Goal: Register for event/course

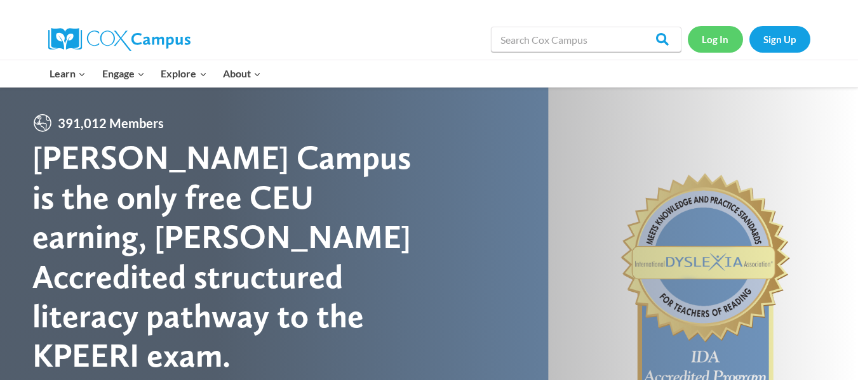
click at [713, 44] on link "Log In" at bounding box center [715, 39] width 55 height 26
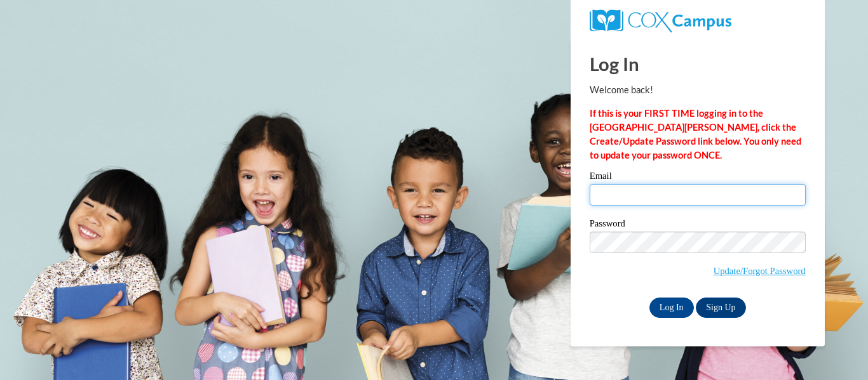
click at [654, 193] on input "Email" at bounding box center [697, 195] width 216 height 22
type input "ajankowski@greenfield.k12.wi.us"
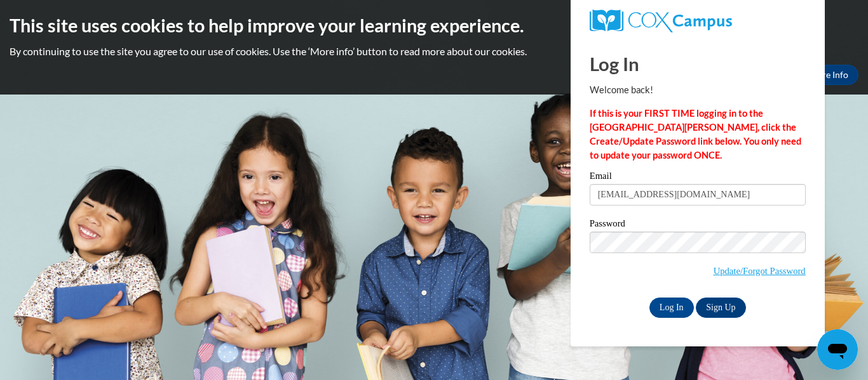
click at [604, 290] on div "Password Update/Forgot Password" at bounding box center [697, 256] width 216 height 75
click at [664, 313] on input "Log In" at bounding box center [671, 308] width 44 height 20
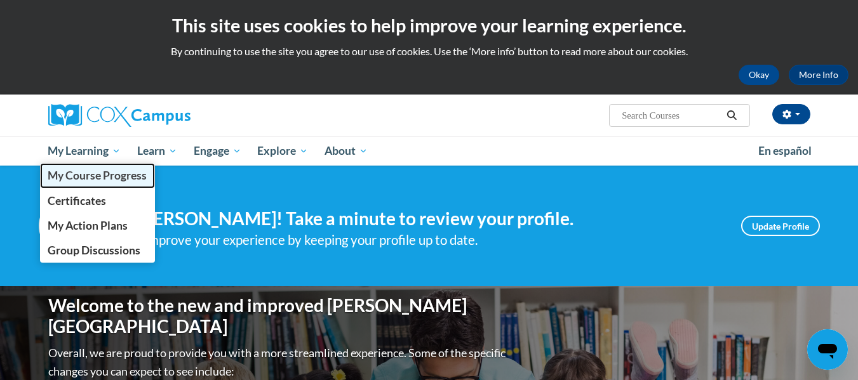
click at [107, 177] on span "My Course Progress" at bounding box center [97, 175] width 99 height 13
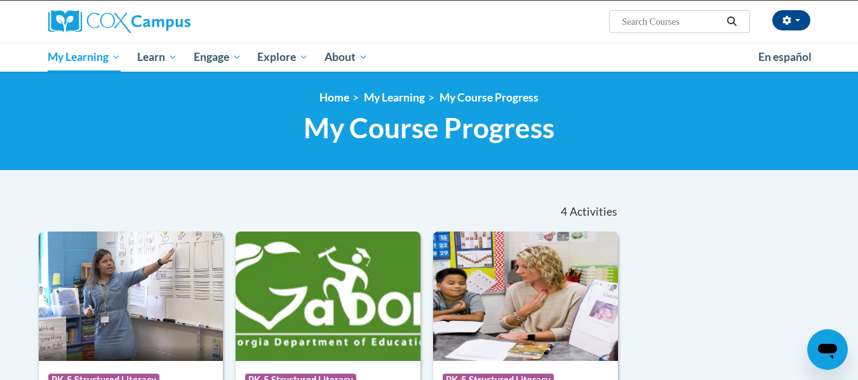
scroll to position [64, 0]
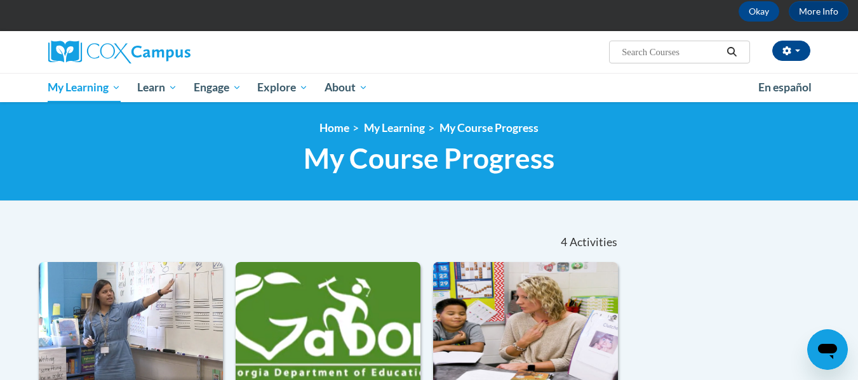
click at [661, 57] on input "Search..." at bounding box center [672, 51] width 102 height 15
type input "r"
type input "early literacy mode;"
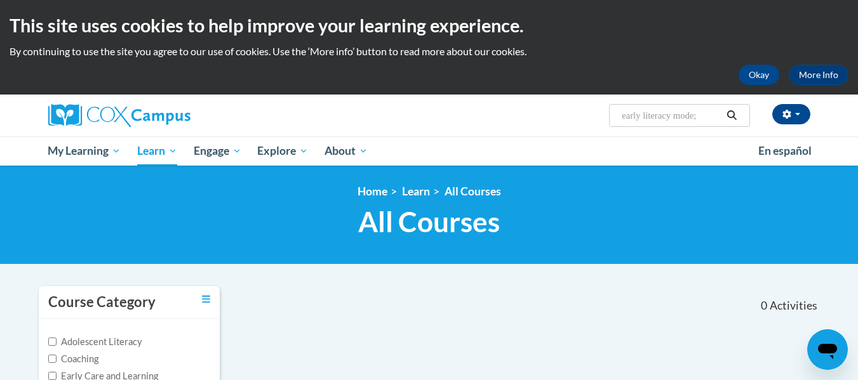
click at [703, 114] on input "early literacy mode;" at bounding box center [672, 115] width 102 height 15
type input "early literacy model"
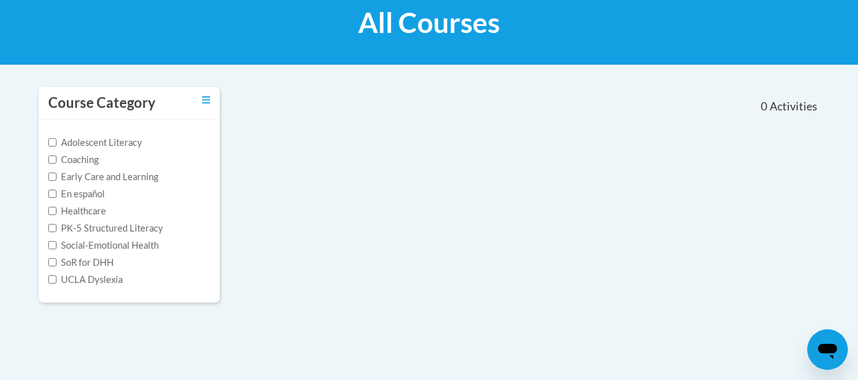
scroll to position [254, 0]
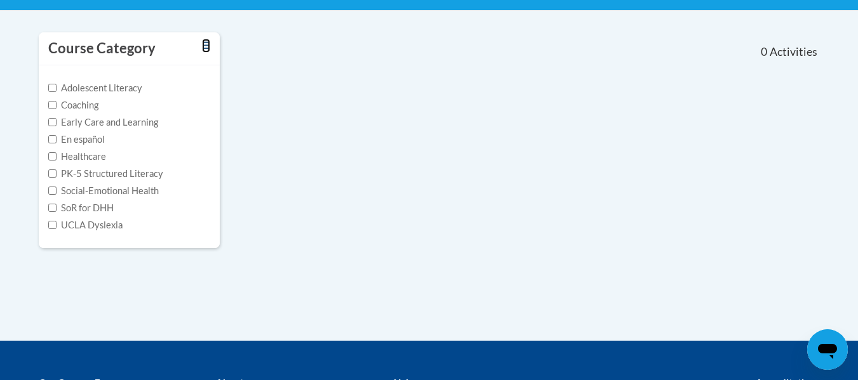
click at [207, 47] on icon "Toggle collapse" at bounding box center [206, 46] width 8 height 10
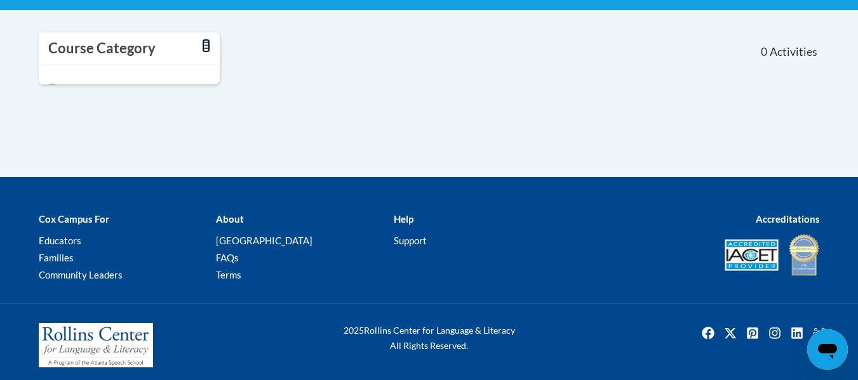
scroll to position [241, 0]
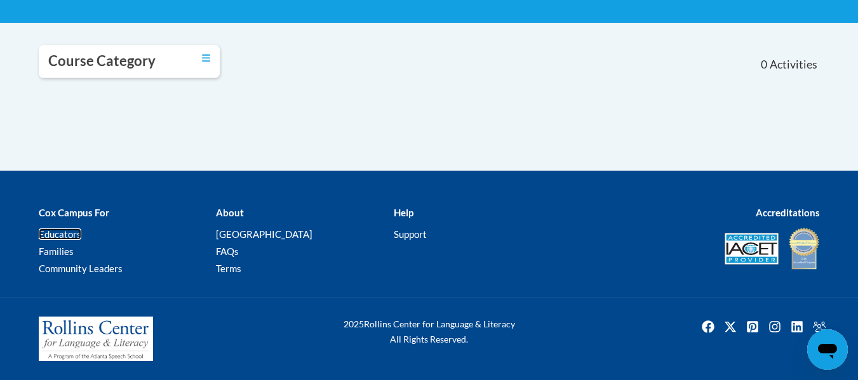
click at [63, 236] on link "Educators" at bounding box center [60, 234] width 43 height 11
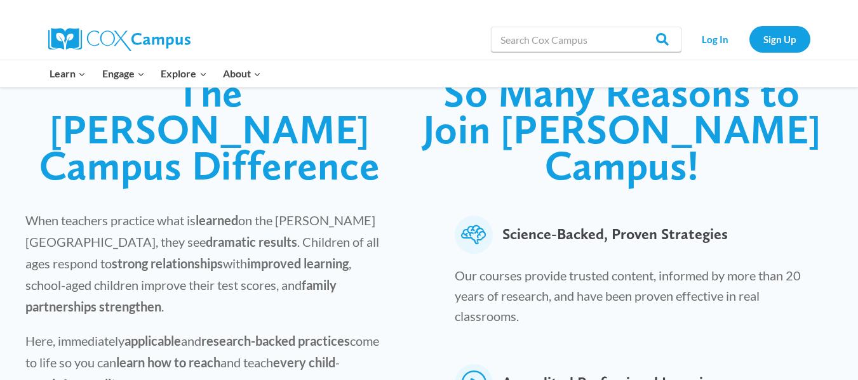
scroll to position [318, 0]
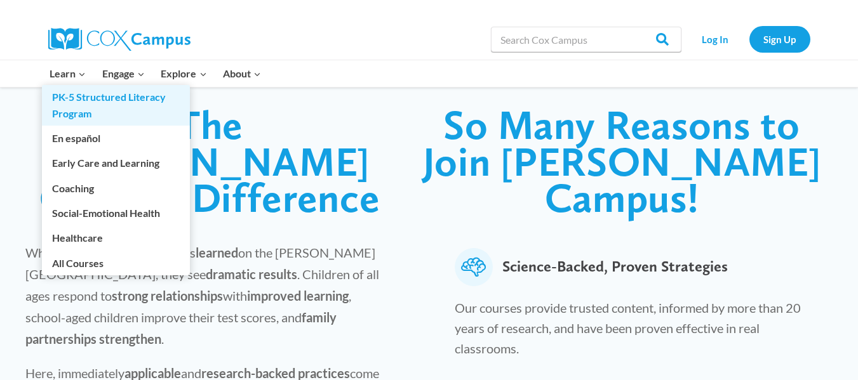
click at [79, 98] on link "PK-5 Structured Literacy Program" at bounding box center [116, 105] width 148 height 41
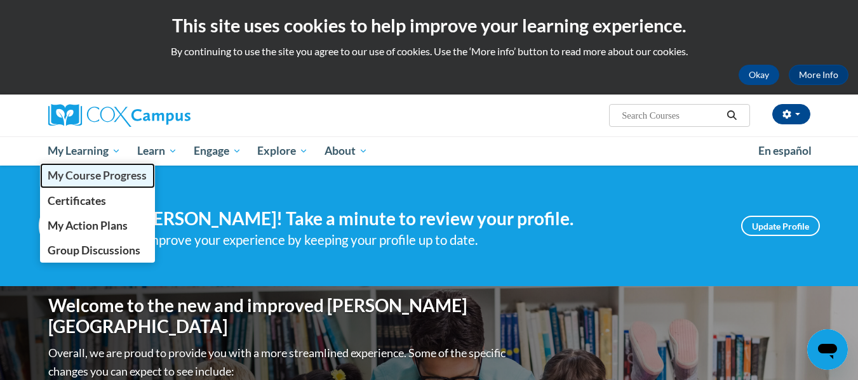
click at [96, 175] on span "My Course Progress" at bounding box center [97, 175] width 99 height 13
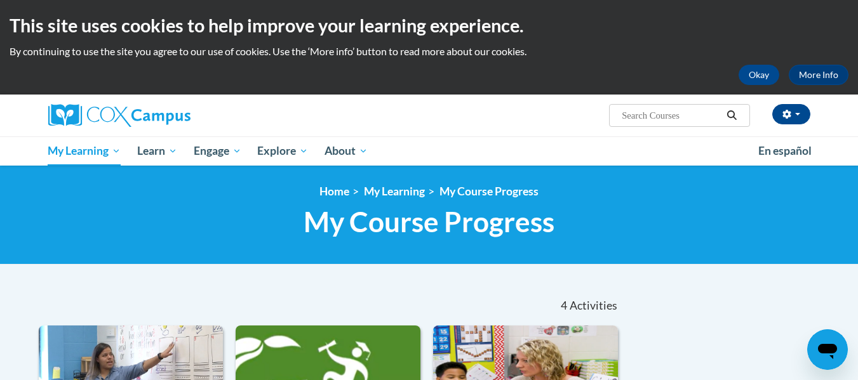
click at [645, 121] on input "Search..." at bounding box center [672, 115] width 102 height 15
click at [648, 116] on input "Search..." at bounding box center [672, 115] width 102 height 15
type input "early"
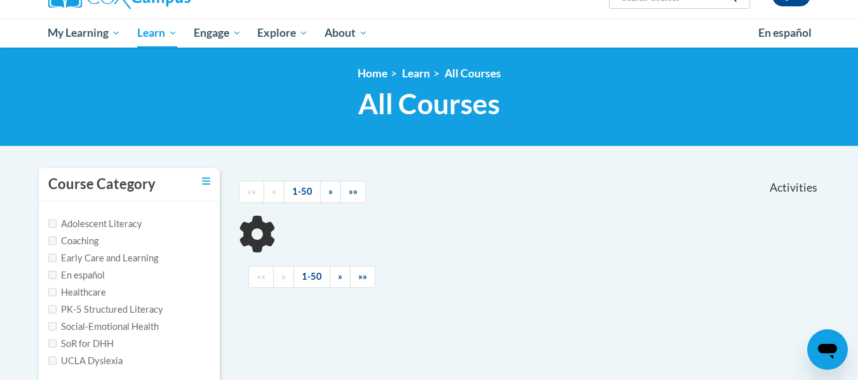
scroll to position [127, 0]
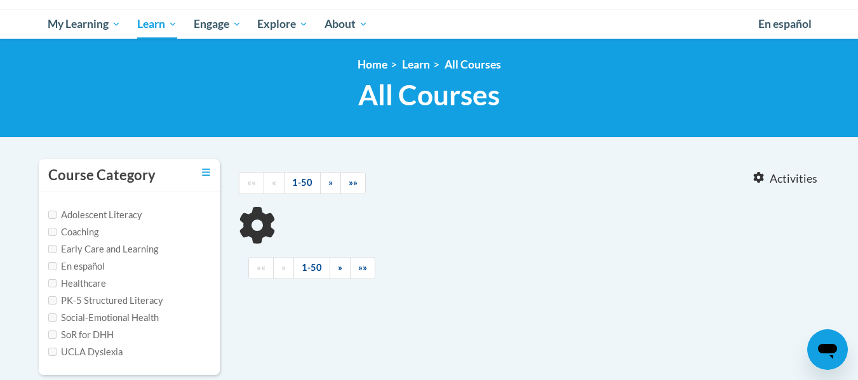
type input "early"
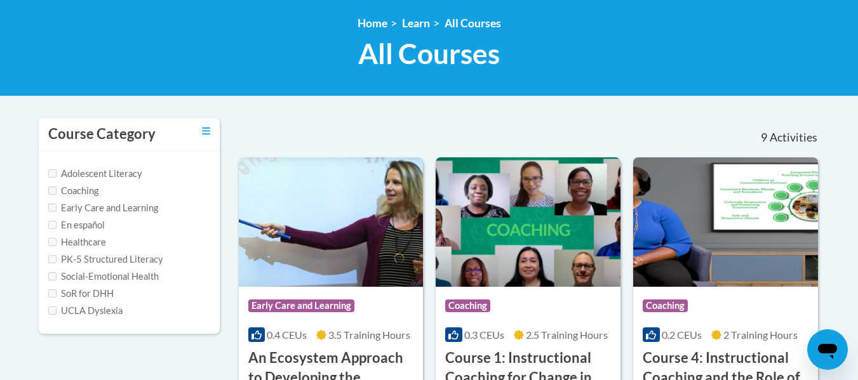
scroll to position [191, 0]
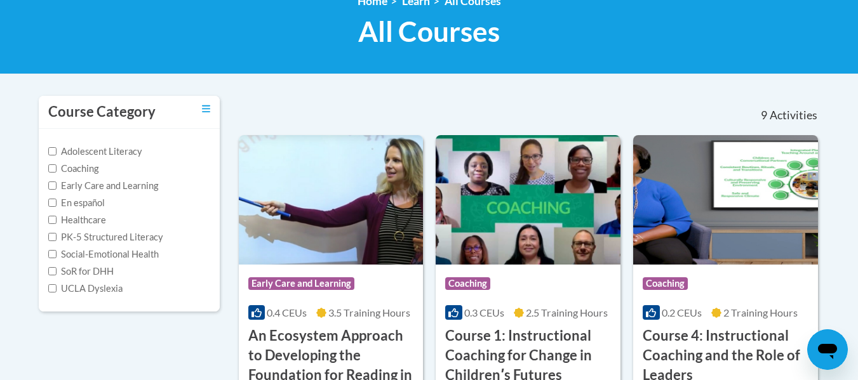
click at [139, 234] on label "PK-5 Structured Literacy" at bounding box center [105, 238] width 115 height 14
click at [57, 234] on input "PK-5 Structured Literacy" at bounding box center [52, 237] width 8 height 8
checkbox input "true"
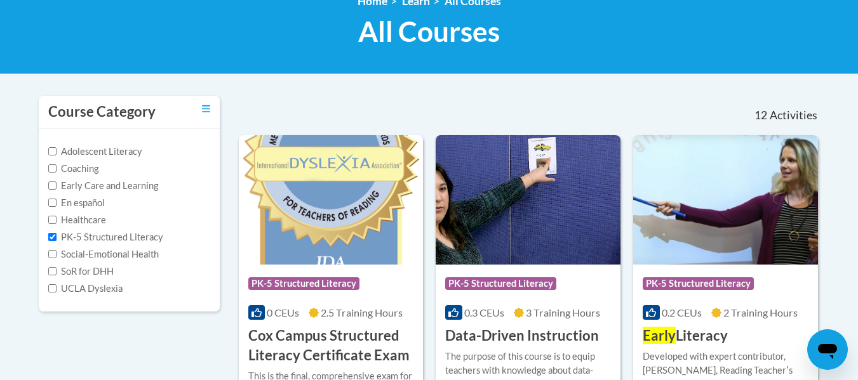
click at [661, 100] on div "12 Activities CEUs" at bounding box center [729, 115] width 200 height 39
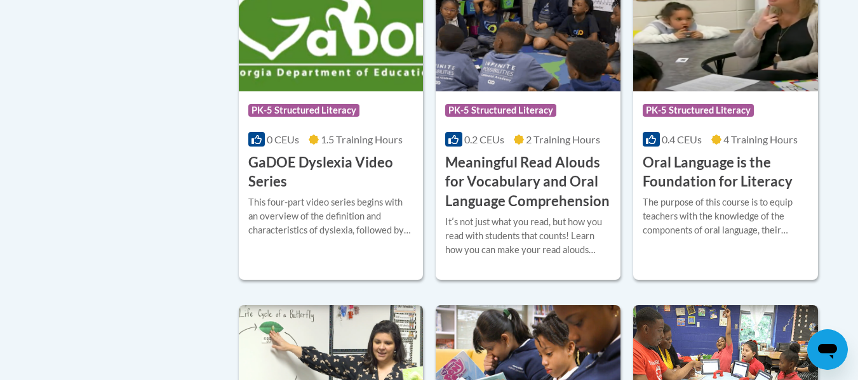
scroll to position [699, 0]
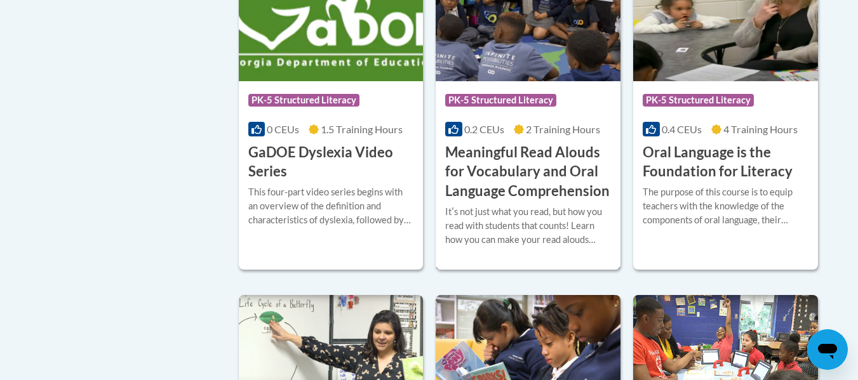
click at [532, 176] on h3 "Meaningful Read Alouds for Vocabulary and Oral Language Comprehension" at bounding box center [528, 172] width 166 height 58
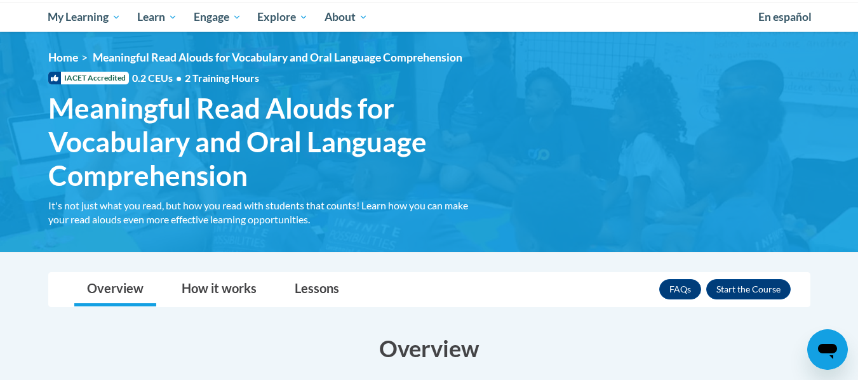
scroll to position [127, 0]
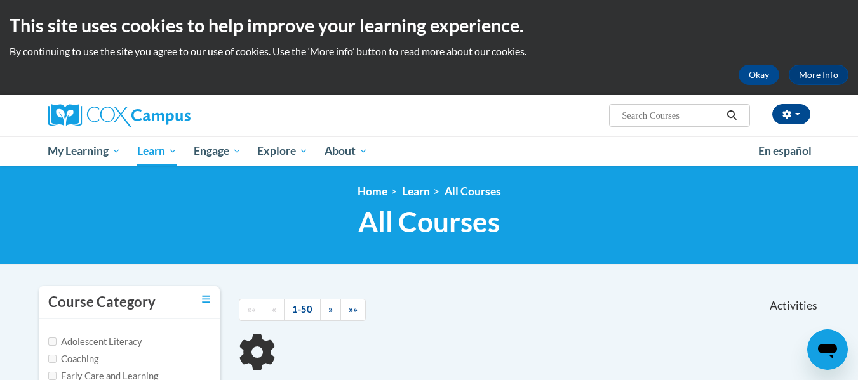
scroll to position [424, 0]
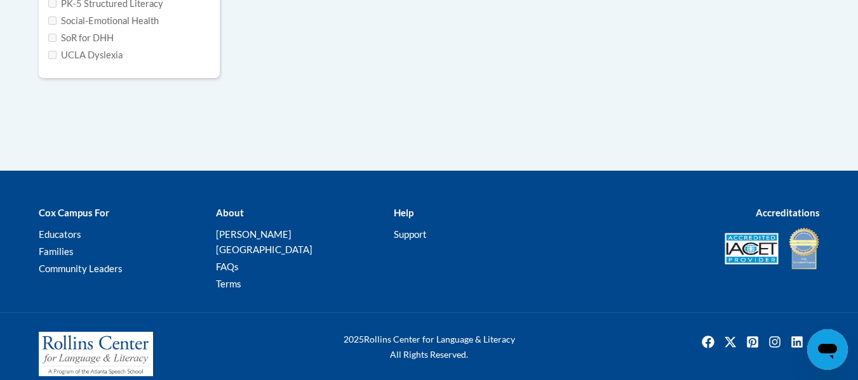
type input "early"
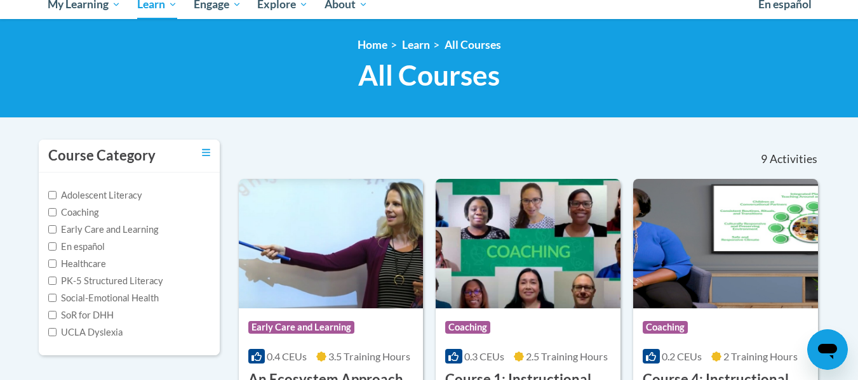
scroll to position [170, 0]
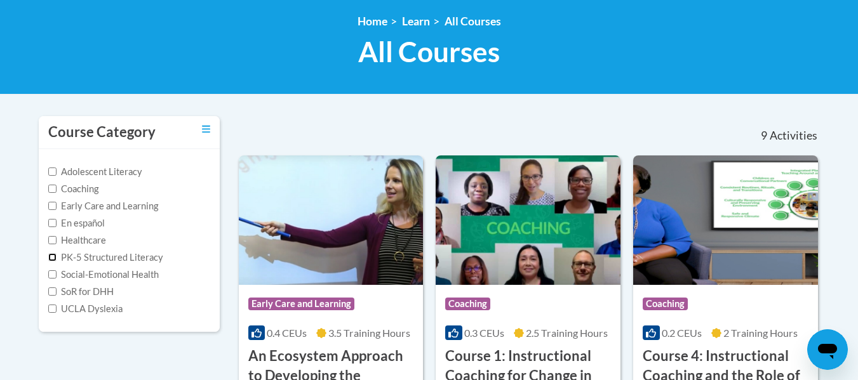
click at [51, 255] on input "PK-5 Structured Literacy" at bounding box center [52, 257] width 8 height 8
checkbox input "true"
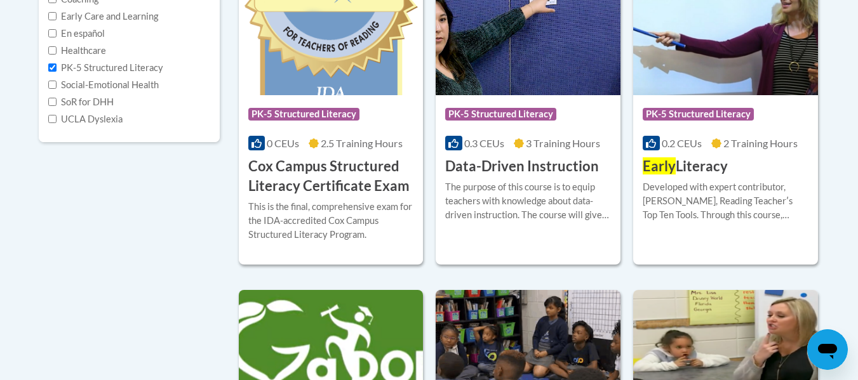
scroll to position [361, 0]
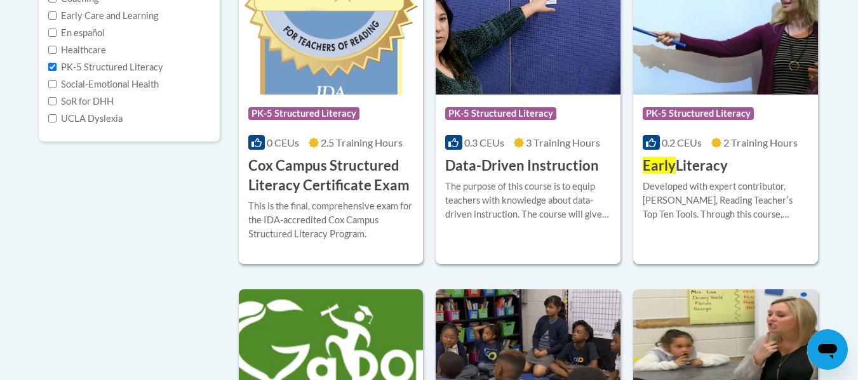
click at [669, 166] on span "Early" at bounding box center [659, 165] width 33 height 17
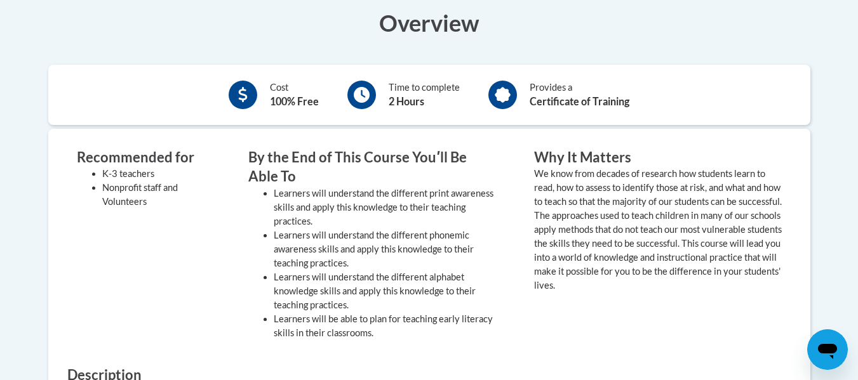
scroll to position [318, 0]
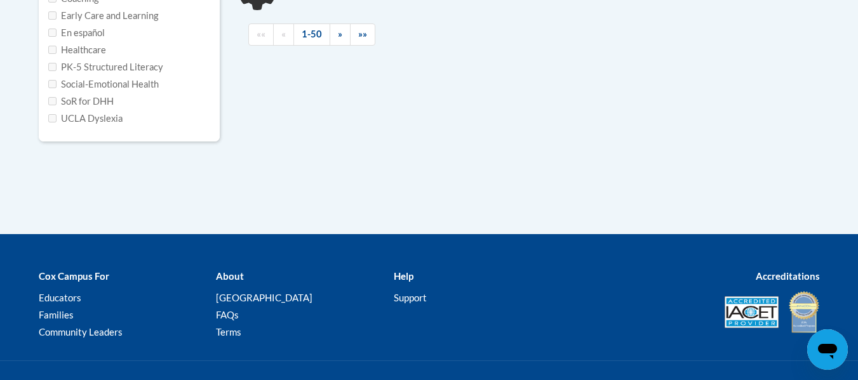
type input "early"
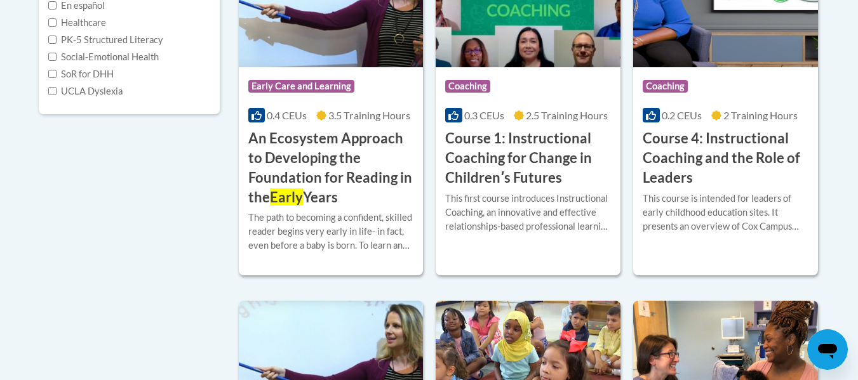
scroll to position [361, 0]
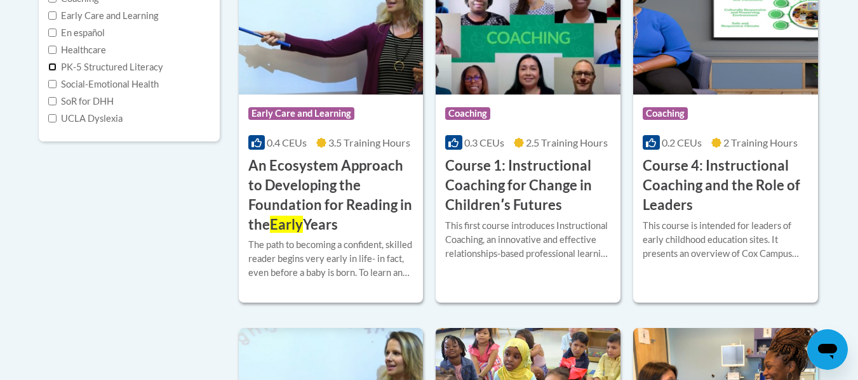
click at [55, 69] on input "PK-5 Structured Literacy" at bounding box center [52, 67] width 8 height 8
checkbox input "true"
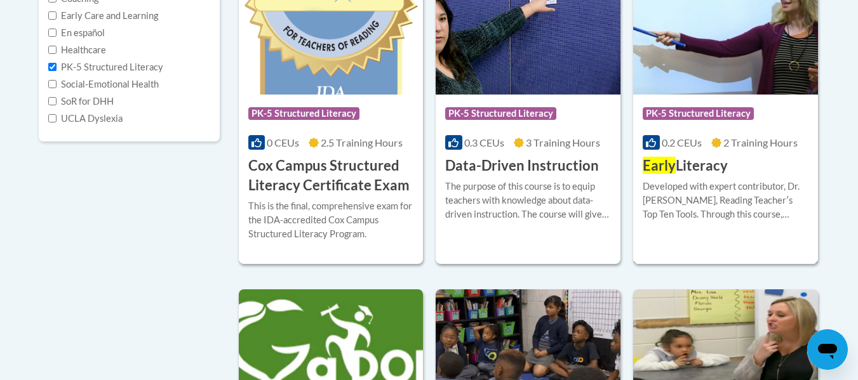
click at [700, 236] on div "More Info Enroll Developed with expert contributor, Dr. Deborah Glaser, Reading…" at bounding box center [725, 208] width 185 height 65
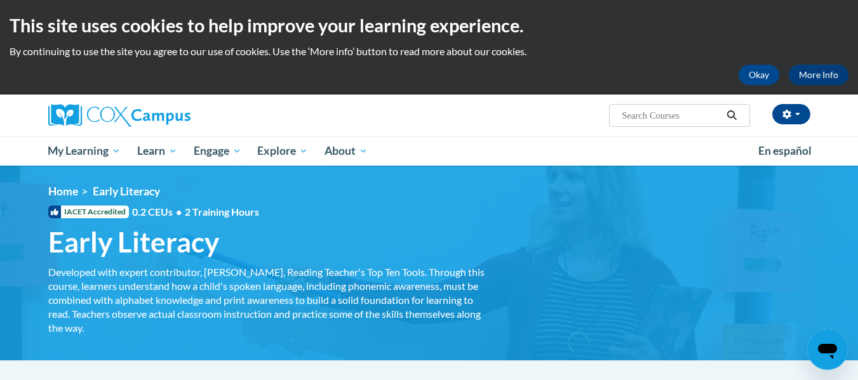
scroll to position [64, 0]
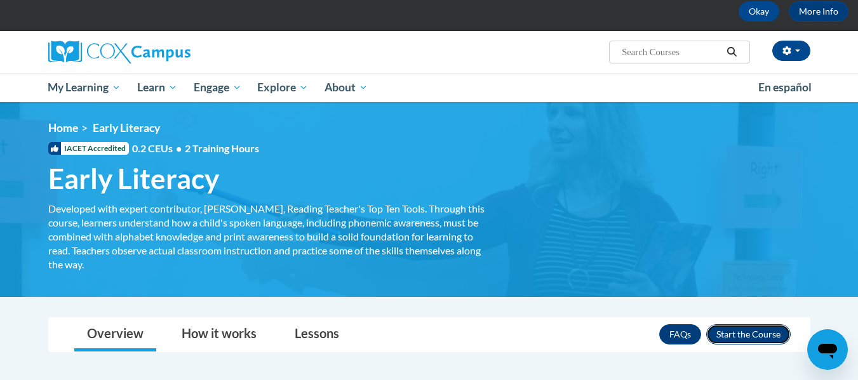
click at [726, 335] on button "Enroll" at bounding box center [748, 335] width 84 height 20
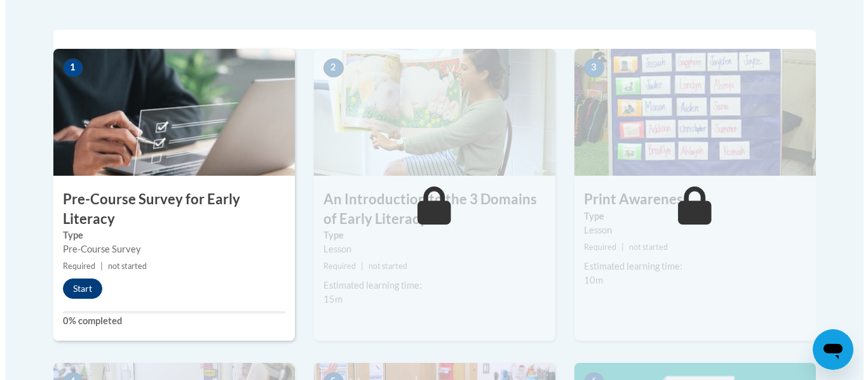
scroll to position [445, 0]
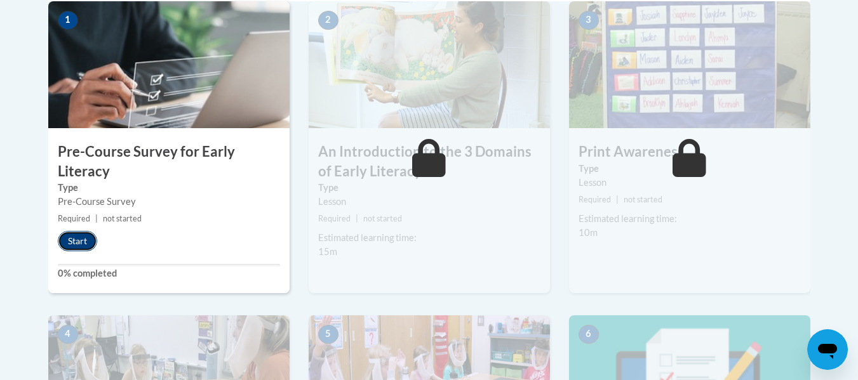
click at [81, 241] on button "Start" at bounding box center [77, 241] width 39 height 20
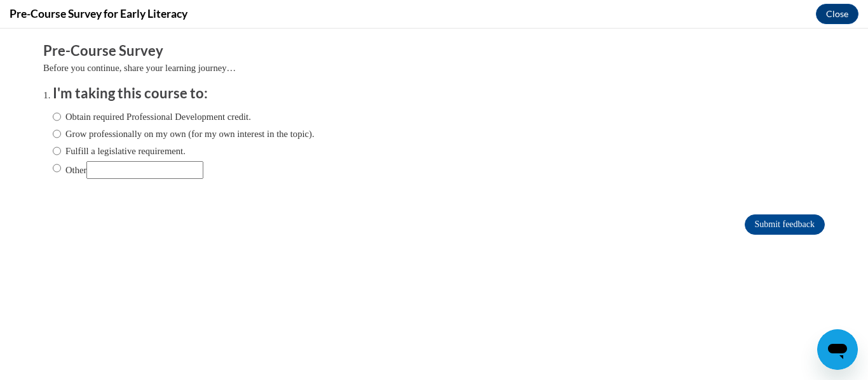
scroll to position [0, 0]
click at [53, 152] on input "Fulfill a legislative requirement." at bounding box center [57, 151] width 8 height 14
radio input "true"
click at [763, 221] on input "Submit feedback" at bounding box center [784, 225] width 80 height 20
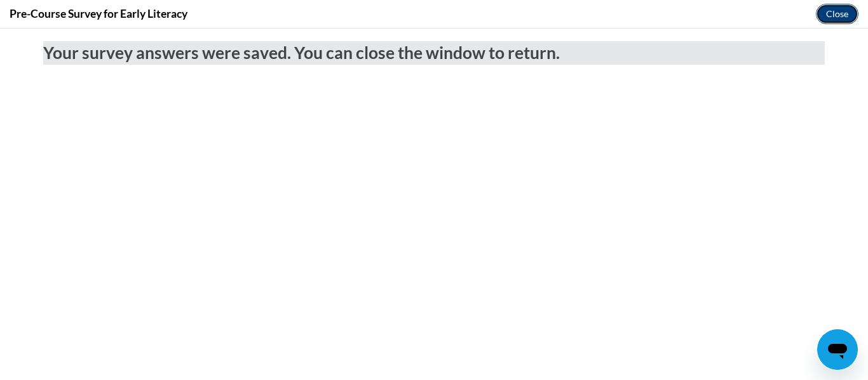
click at [840, 17] on button "Close" at bounding box center [837, 14] width 43 height 20
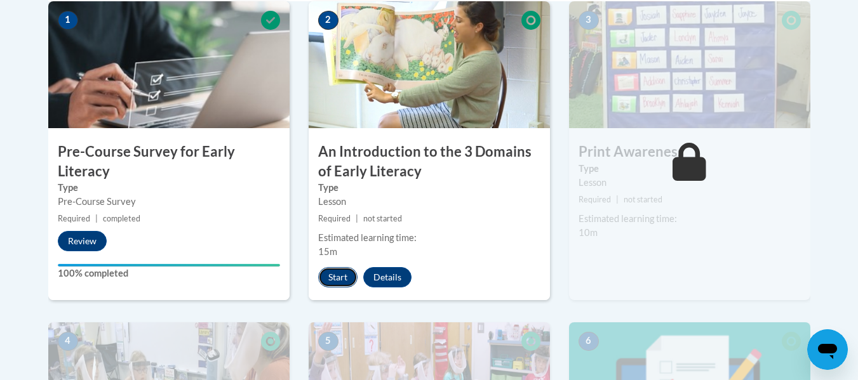
click at [335, 276] on button "Start" at bounding box center [337, 277] width 39 height 20
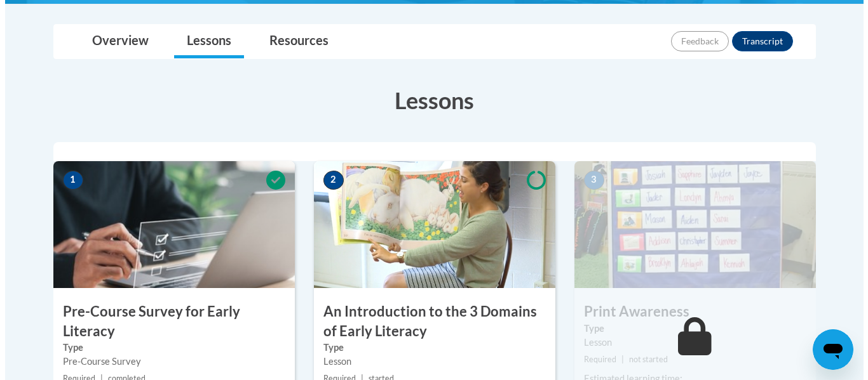
scroll to position [381, 0]
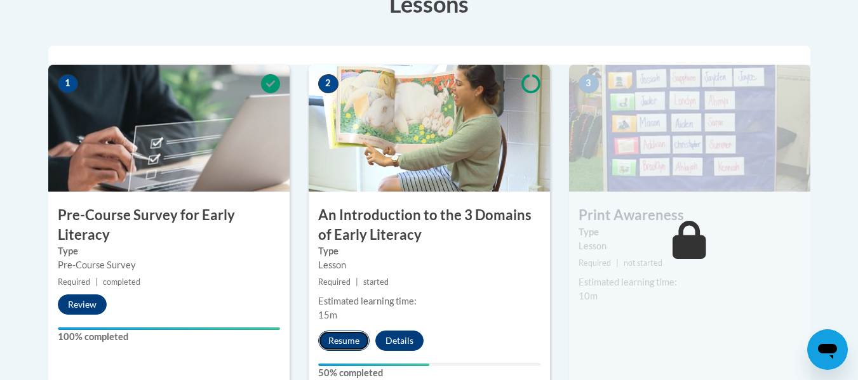
click at [338, 344] on button "Resume" at bounding box center [343, 341] width 51 height 20
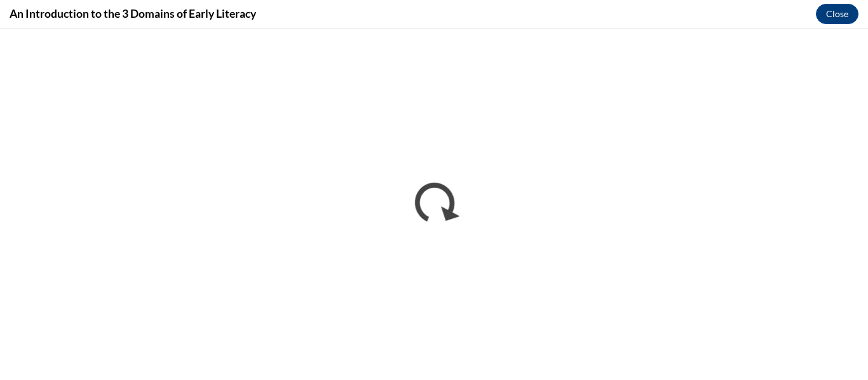
scroll to position [0, 0]
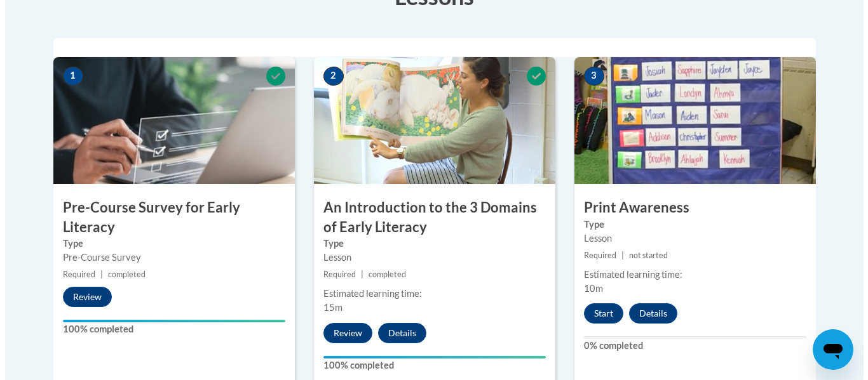
scroll to position [381, 0]
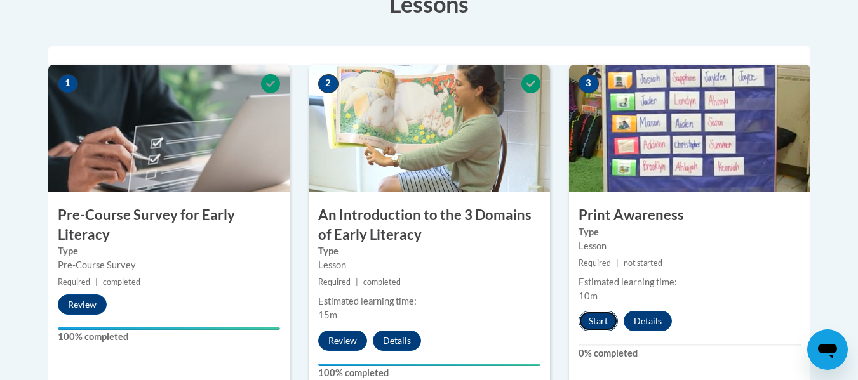
click at [598, 323] on button "Start" at bounding box center [598, 321] width 39 height 20
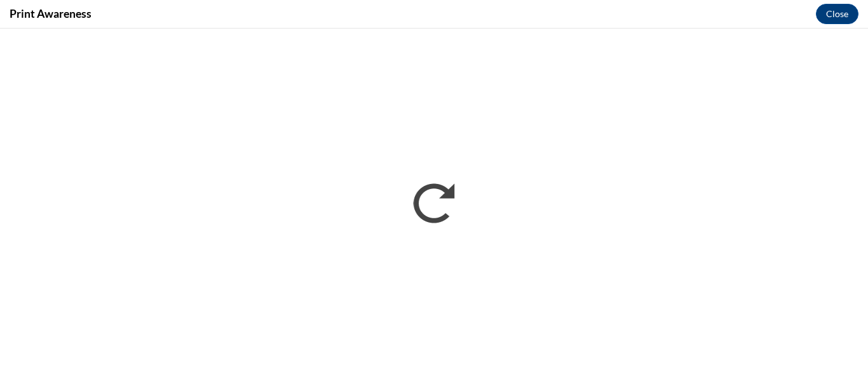
scroll to position [0, 0]
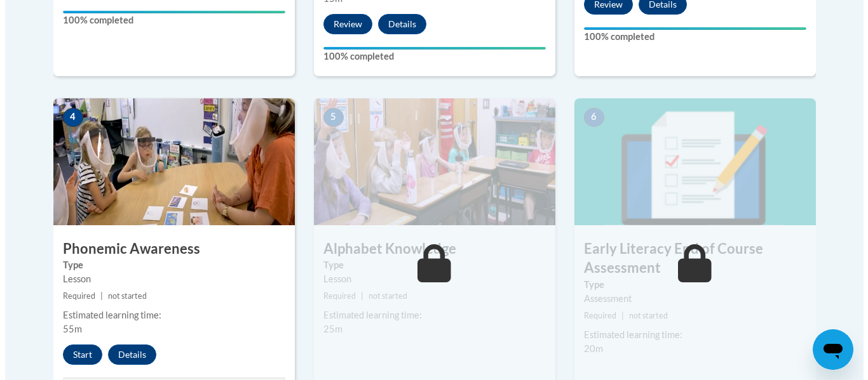
scroll to position [699, 0]
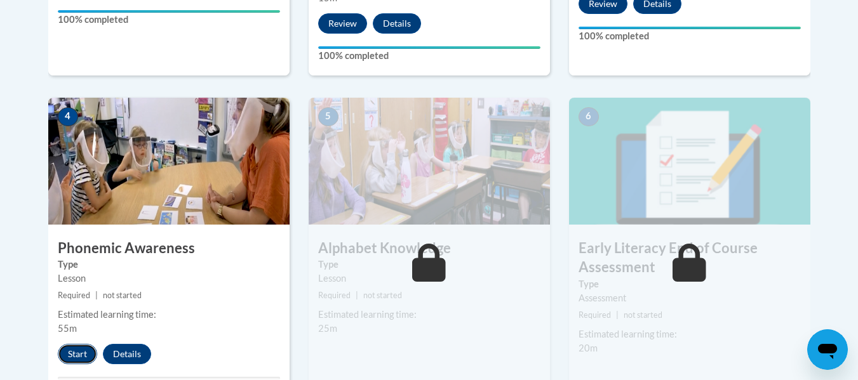
click at [74, 358] on button "Start" at bounding box center [77, 354] width 39 height 20
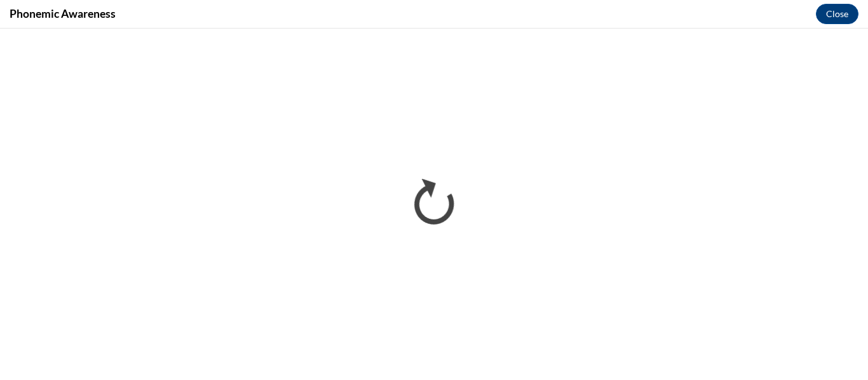
scroll to position [0, 0]
